Goal: Information Seeking & Learning: Check status

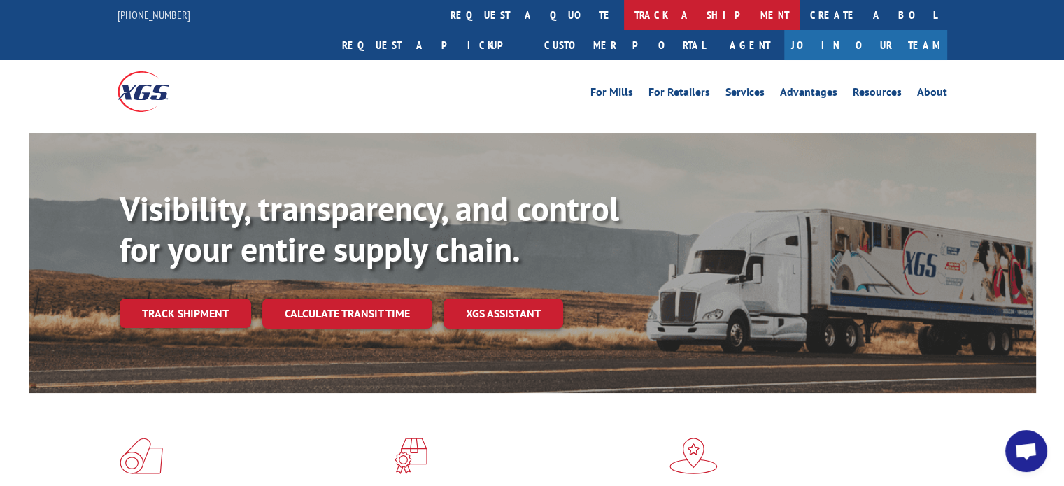
drag, startPoint x: 0, startPoint y: 0, endPoint x: 481, endPoint y: 15, distance: 481.3
click at [624, 15] on link "track a shipment" at bounding box center [712, 15] width 176 height 30
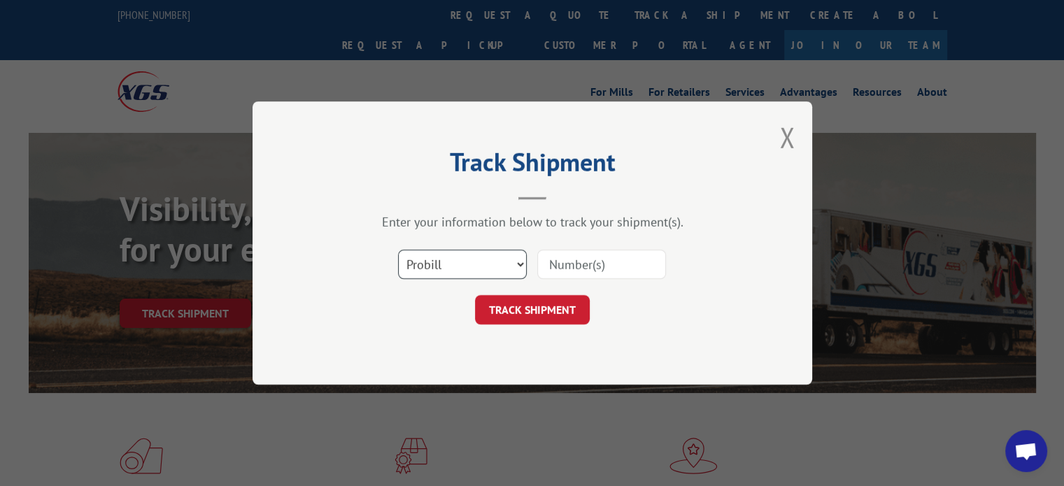
click at [522, 259] on select "Select category... Probill BOL PO" at bounding box center [462, 264] width 129 height 29
select select "bol"
click at [398, 250] on select "Select category... Probill BOL PO" at bounding box center [462, 264] width 129 height 29
click at [568, 271] on input at bounding box center [601, 264] width 129 height 29
type input "1"
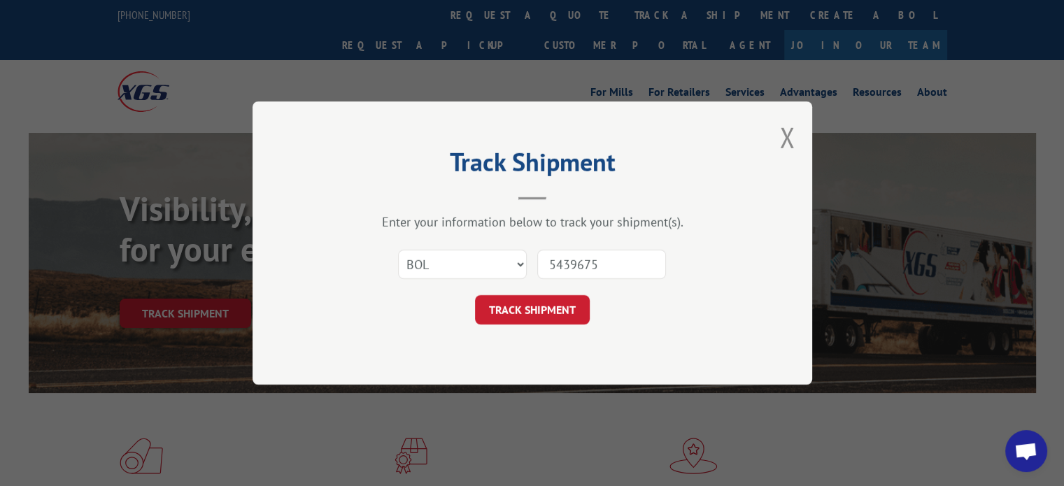
click at [583, 259] on input "5439675" at bounding box center [601, 264] width 129 height 29
type input "54396375"
click at [548, 308] on button "TRACK SHIPMENT" at bounding box center [532, 309] width 115 height 29
